Goal: Task Accomplishment & Management: Manage account settings

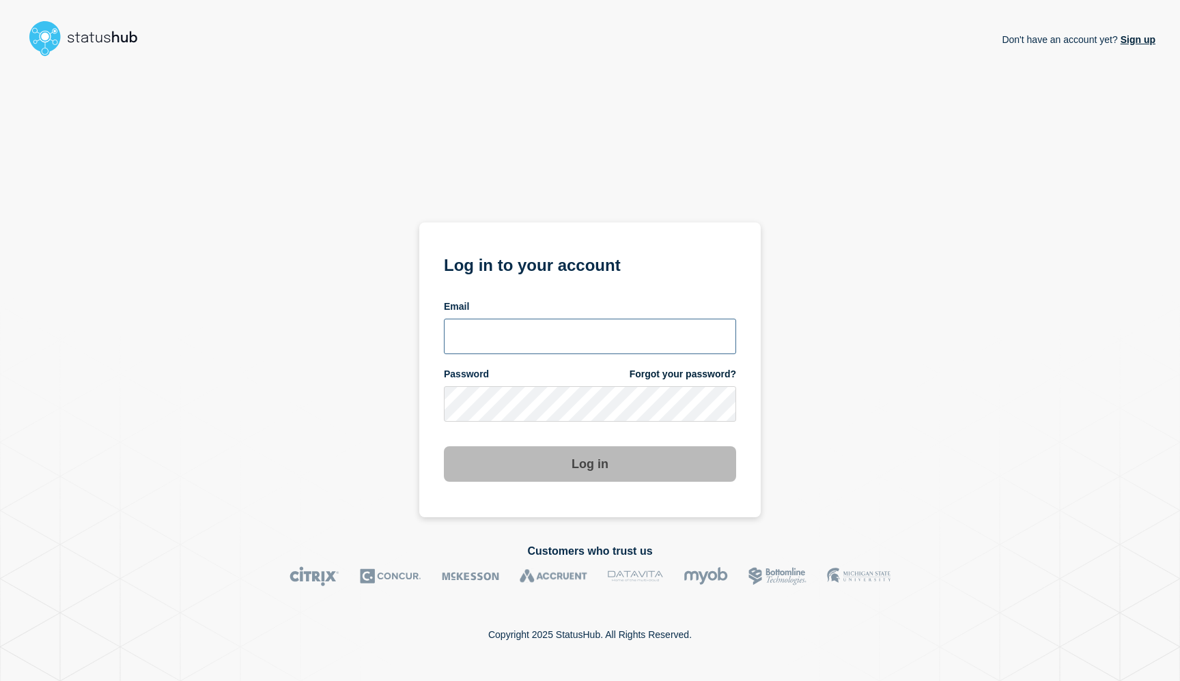
type input "[EMAIL_ADDRESS][DOMAIN_NAME]"
click at [538, 470] on button "Log in" at bounding box center [590, 465] width 292 height 36
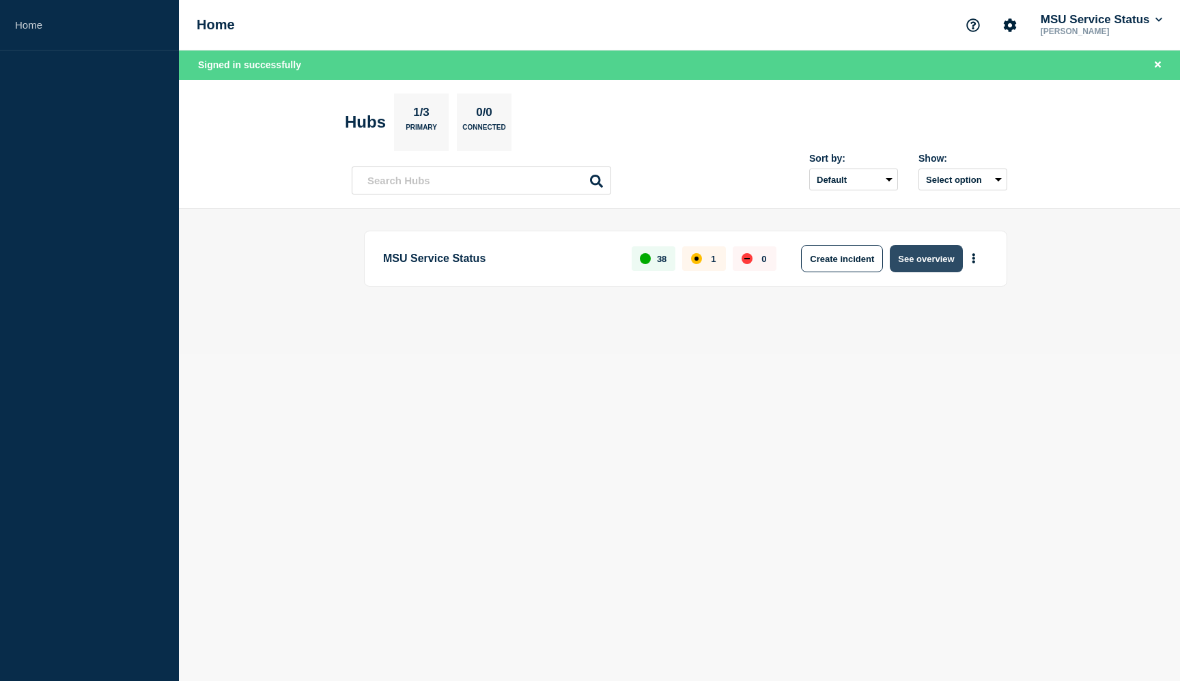
click at [918, 257] on button "See overview" at bounding box center [926, 258] width 72 height 27
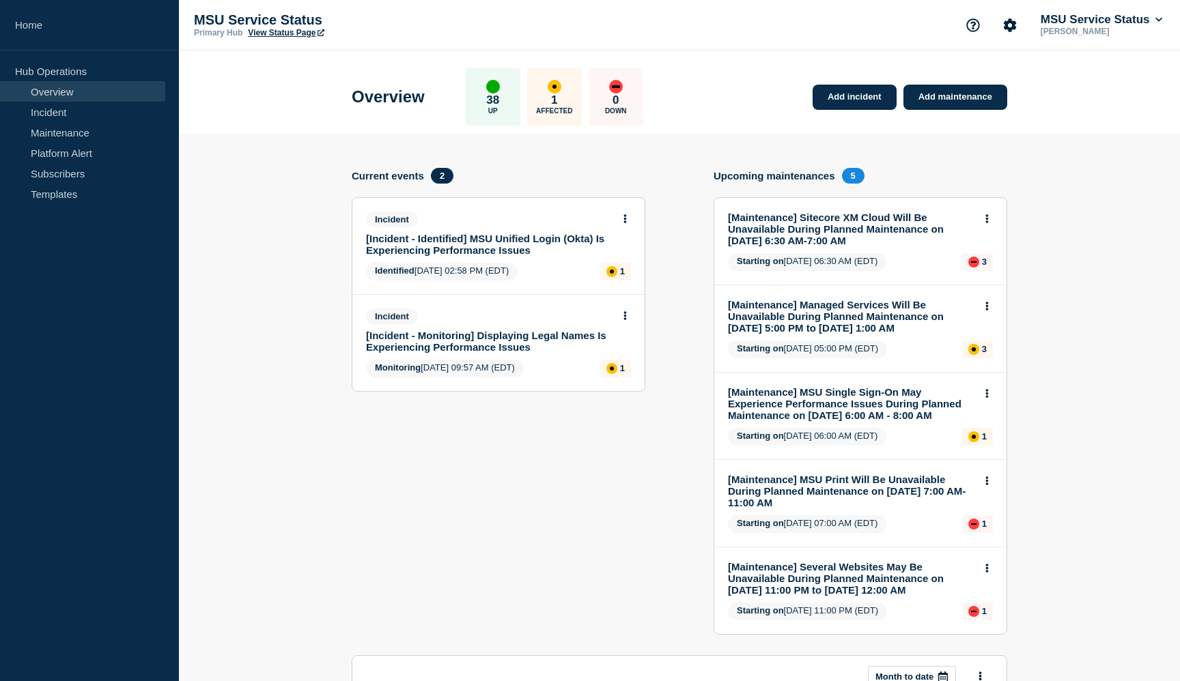
click at [500, 242] on link "[Incident - Identified] MSU Unified Login (Okta) Is Experiencing Performance Is…" at bounding box center [489, 244] width 247 height 23
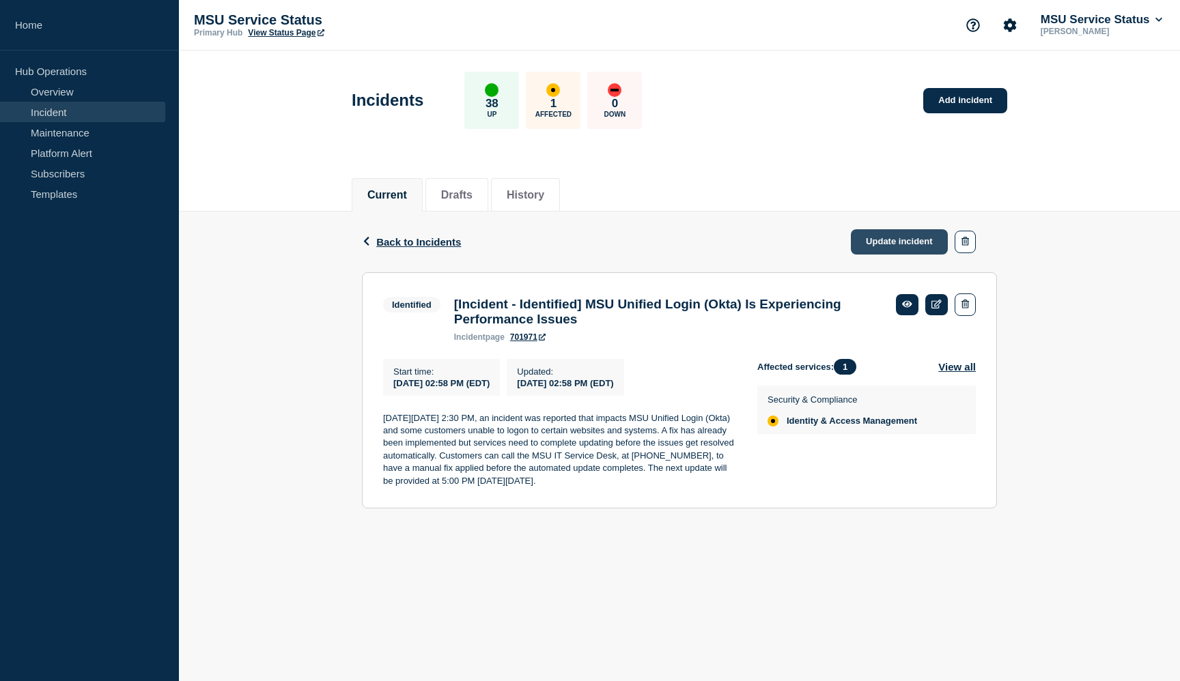
click at [895, 243] on link "Update incident" at bounding box center [899, 241] width 97 height 25
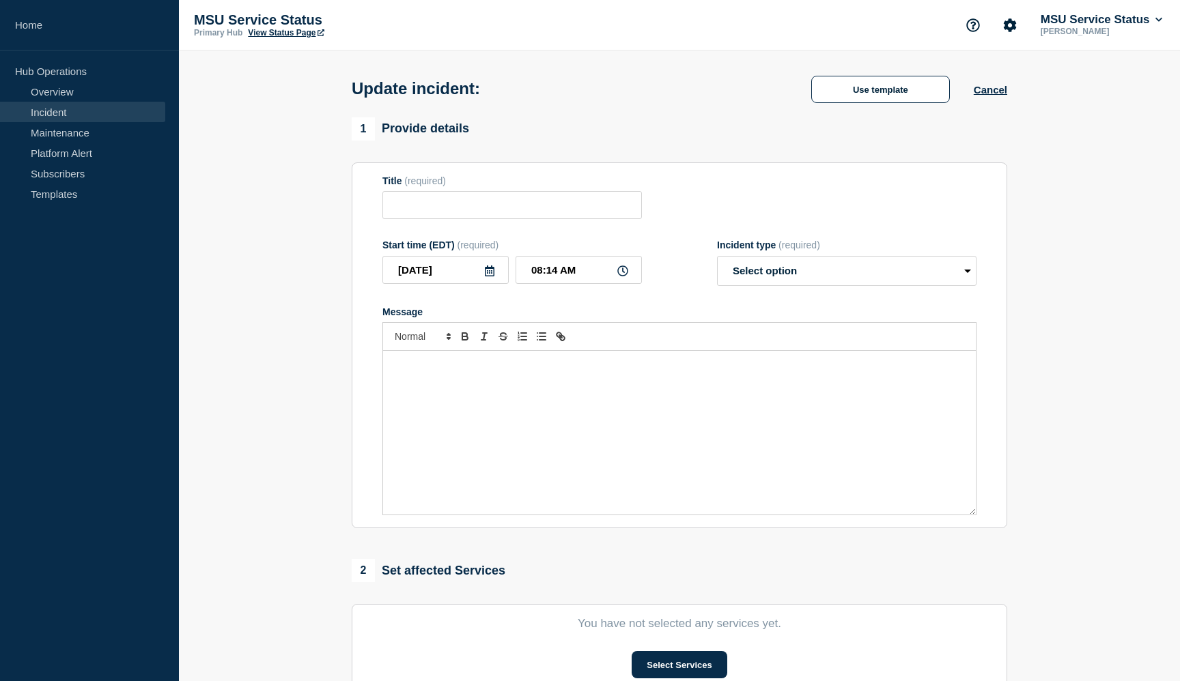
type input "[Incident - Identified] MSU Unified Login (Okta) Is Experiencing Performance Is…"
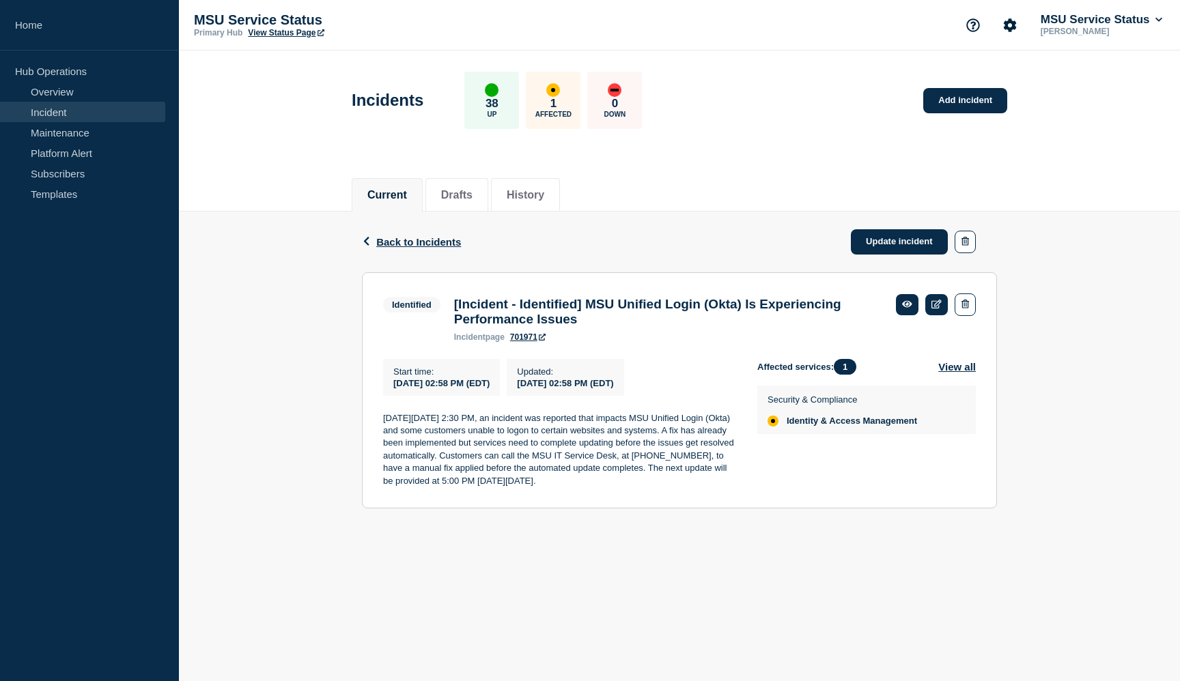
drag, startPoint x: 736, startPoint y: 495, endPoint x: 374, endPoint y: 431, distance: 368.2
click at [374, 431] on section "Identified [Incident - Identified] MSU Unified Login (Okta) Is Experiencing Per…" at bounding box center [679, 390] width 635 height 237
copy p "On Wednesday, August 20, 2025 at 2:30 PM, an incident was reported that impacts…"
click at [888, 244] on link "Update incident" at bounding box center [899, 241] width 97 height 25
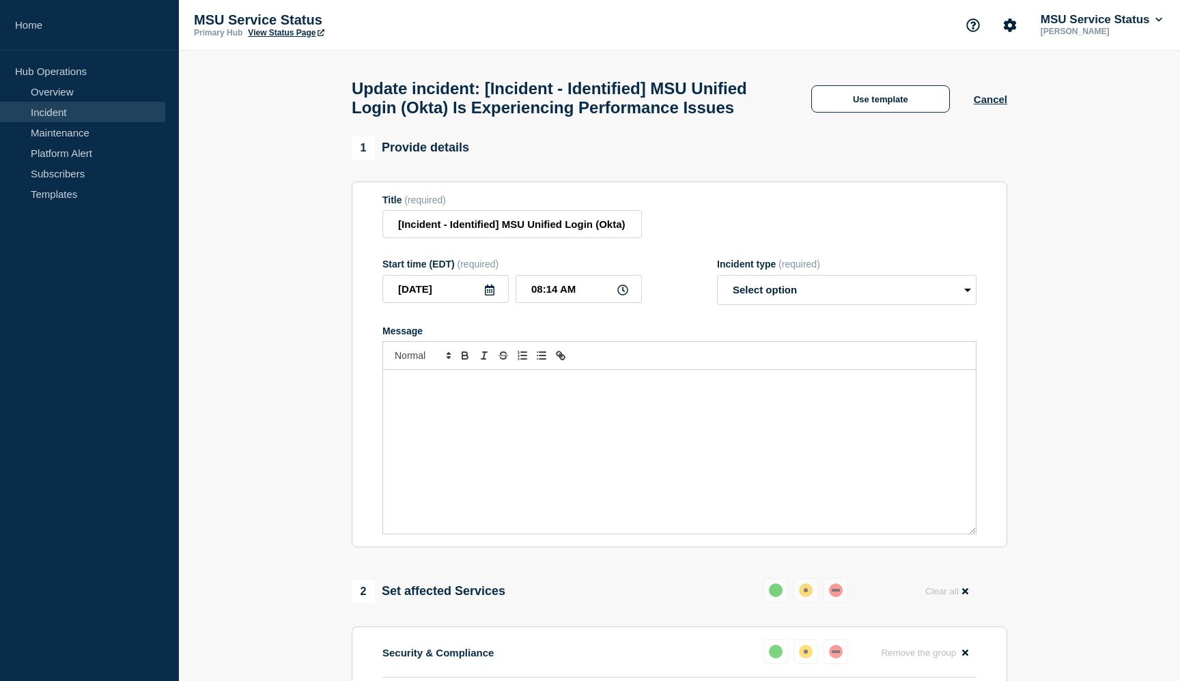
click at [567, 438] on div "Message" at bounding box center [679, 452] width 593 height 164
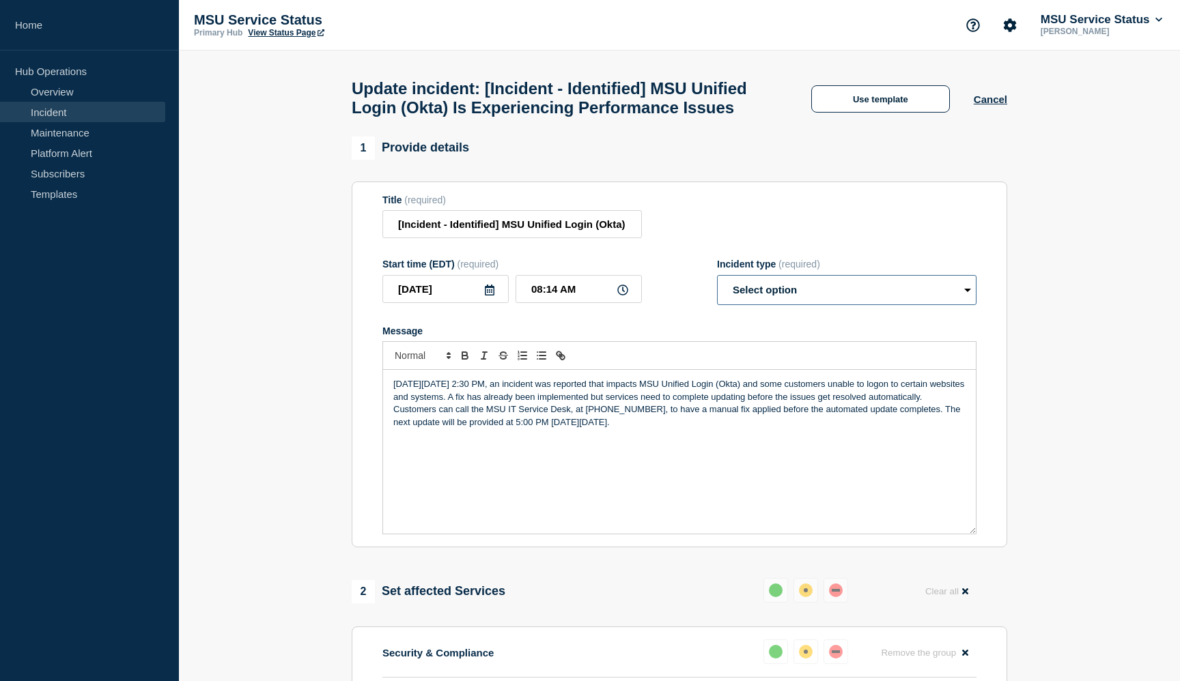
click at [832, 301] on select "Select option Investigating Identified Monitoring Resolved" at bounding box center [846, 290] width 259 height 30
select select "resolved"
click at [717, 288] on select "Select option Investigating Identified Monitoring Resolved" at bounding box center [846, 290] width 259 height 30
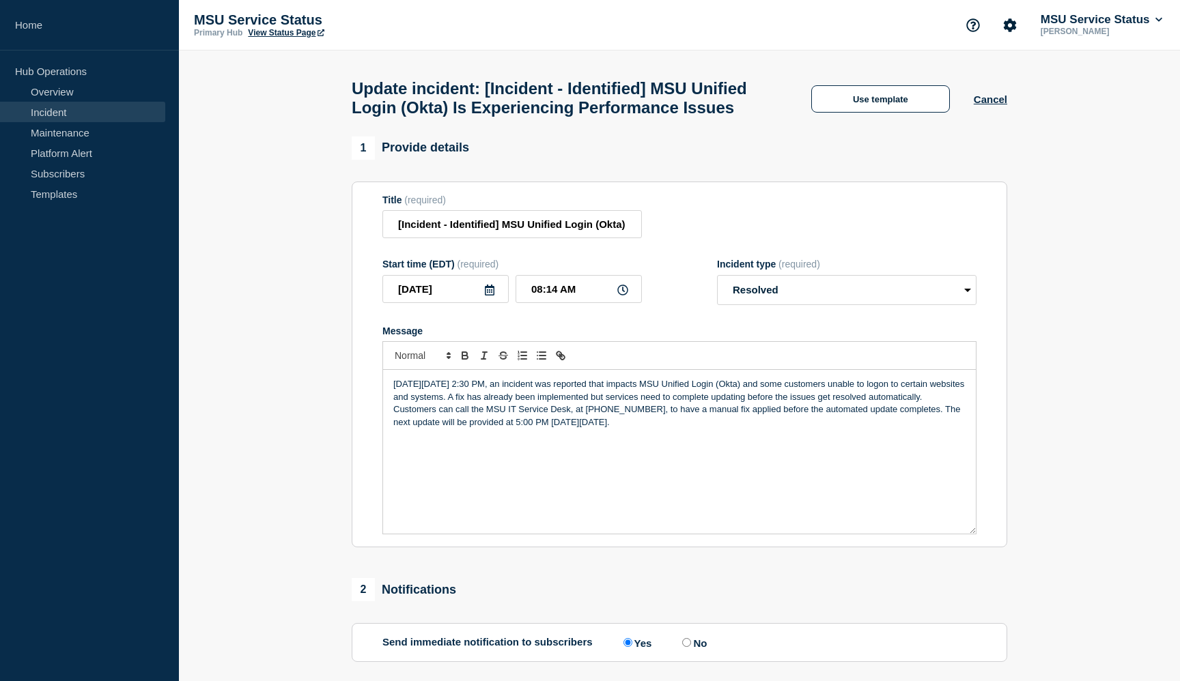
click at [755, 429] on p "On Wednesday, August 20, 2025 at 2:30 PM, an incident was reported that impacts…" at bounding box center [679, 403] width 572 height 51
drag, startPoint x: 757, startPoint y: 440, endPoint x: 455, endPoint y: 438, distance: 301.8
click at [455, 429] on p "On Wednesday, August 20, 2025 at 2:30 PM, an incident was reported that impacts…" at bounding box center [679, 403] width 572 height 51
drag, startPoint x: 584, startPoint y: 413, endPoint x: 616, endPoint y: 411, distance: 32.2
click at [616, 411] on p "On Wednesday, August 20, 2025 at 2:30 PM, an incident was reported that impacts…" at bounding box center [679, 403] width 572 height 51
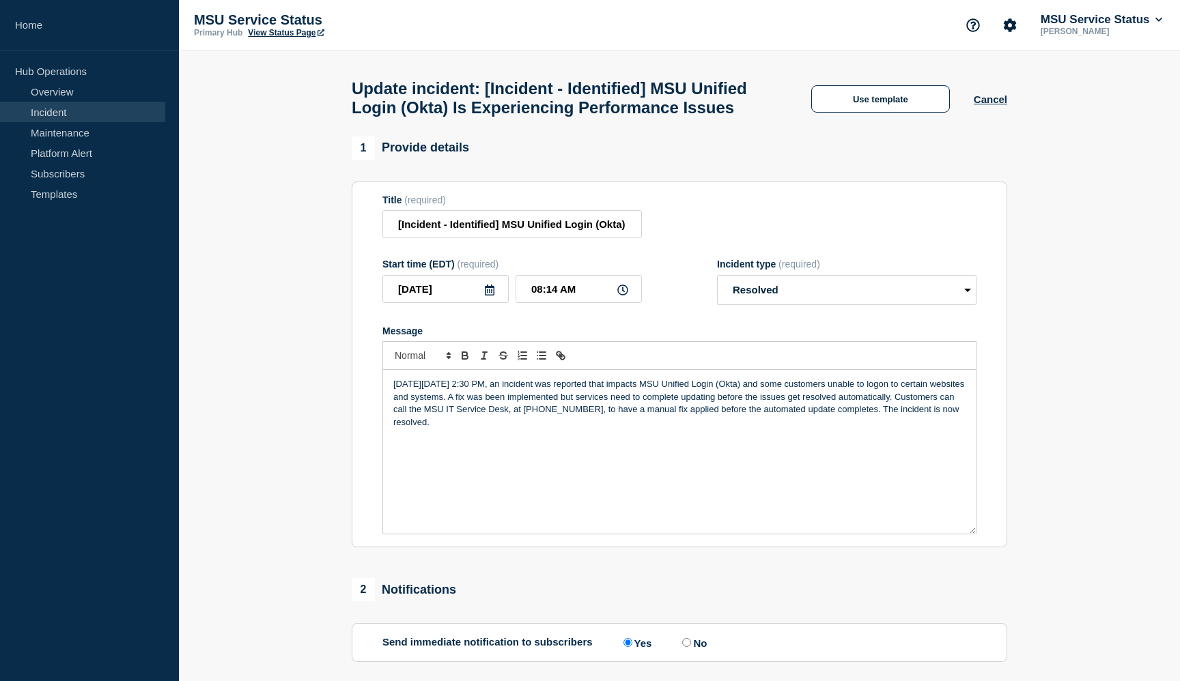
click at [664, 412] on p "On Wednesday, August 20, 2025 at 2:30 PM, an incident was reported that impacts…" at bounding box center [679, 403] width 572 height 51
click at [731, 414] on p "On Wednesday, August 20, 2025 at 2:30 PM, an incident was reported that impacts…" at bounding box center [679, 403] width 572 height 51
click at [880, 412] on p "On Wednesday, August 20, 2025 at 2:30 PM, an incident was reported that impacts…" at bounding box center [679, 403] width 572 height 51
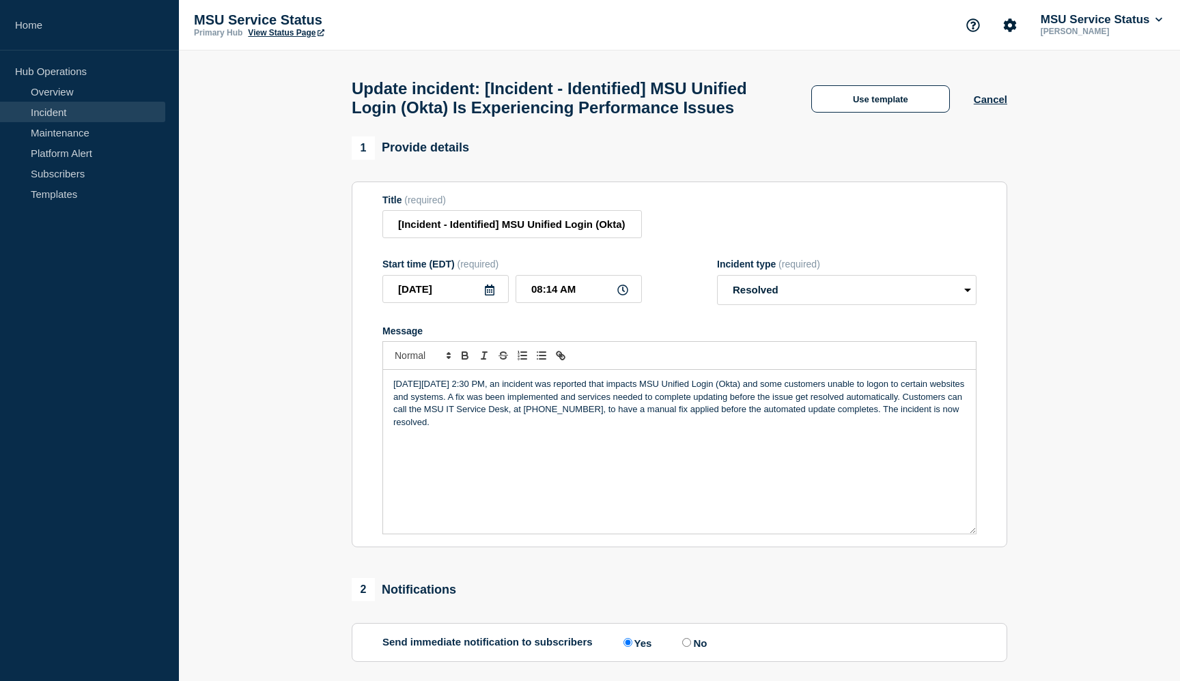
click at [901, 412] on p "On Wednesday, August 20, 2025 at 2:30 PM, an incident was reported that impacts…" at bounding box center [679, 403] width 572 height 51
click at [503, 424] on p "On Wednesday, August 20, 2025 at 2:30 PM, an incident was reported that impacts…" at bounding box center [679, 403] width 572 height 51
click at [405, 429] on p "On Wednesday, August 20, 2025 at 2:30 PM, an incident was reported that impacts…" at bounding box center [679, 403] width 572 height 51
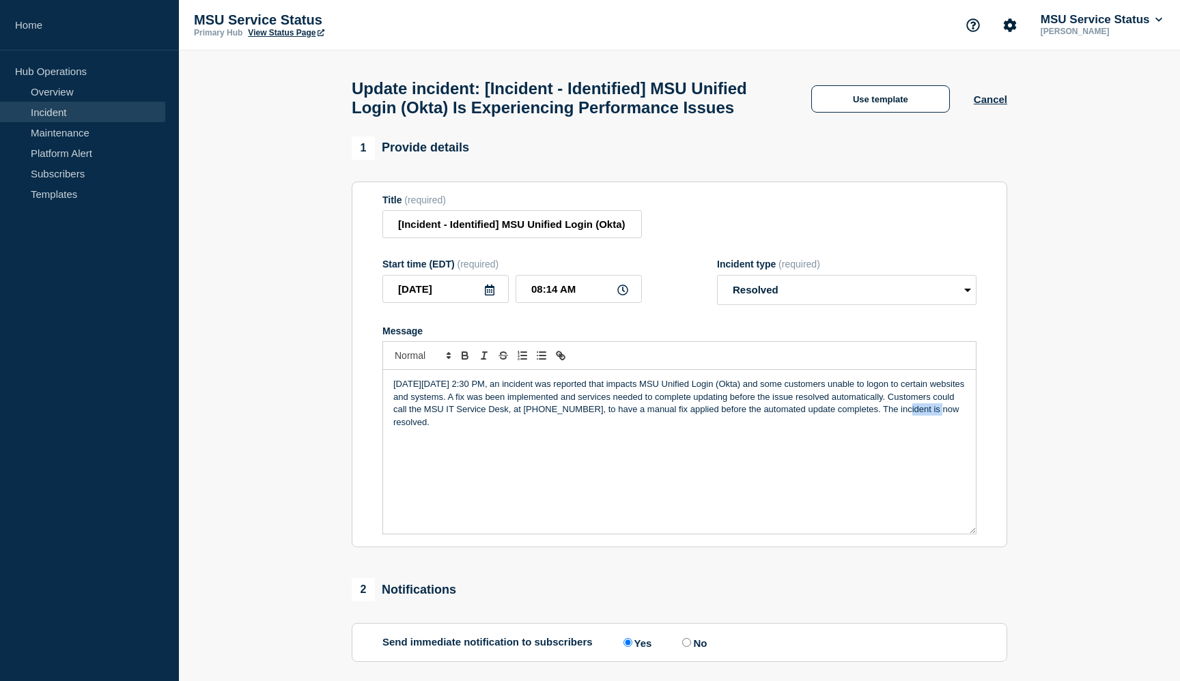
click at [405, 429] on p "On Wednesday, August 20, 2025 at 2:30 PM, an incident was reported that impacts…" at bounding box center [679, 403] width 572 height 51
click at [583, 429] on p "On Wednesday, August 20, 2025 at 2:30 PM, an incident was reported that impacts…" at bounding box center [679, 403] width 572 height 51
click at [593, 411] on p "On Wednesday, August 20, 2025 at 2:30 PM, an incident was reported that impacts…" at bounding box center [679, 403] width 572 height 51
click at [634, 429] on p "On Wednesday, August 20, 2025 at 2:30 PM, an incident was reported that impacts…" at bounding box center [679, 403] width 572 height 51
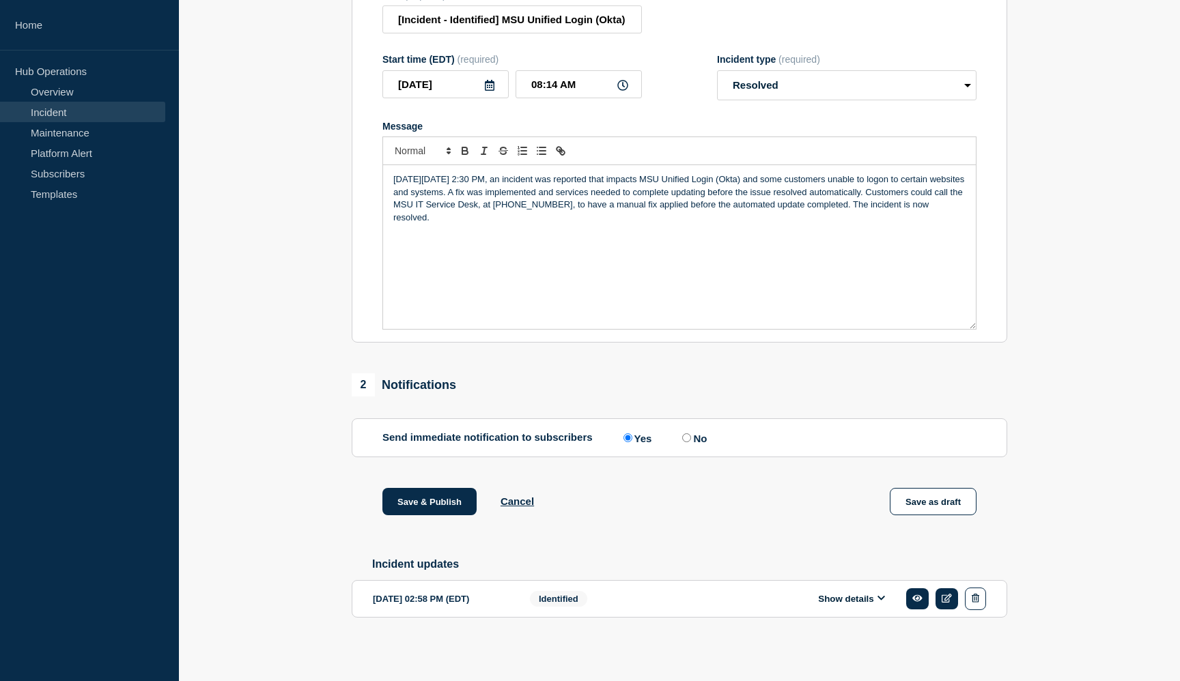
scroll to position [227, 0]
click at [682, 434] on input "No" at bounding box center [686, 438] width 9 height 9
radio input "true"
radio input "false"
click at [428, 501] on button "Save & Publish" at bounding box center [429, 501] width 94 height 27
